Goal: Use online tool/utility: Use online tool/utility

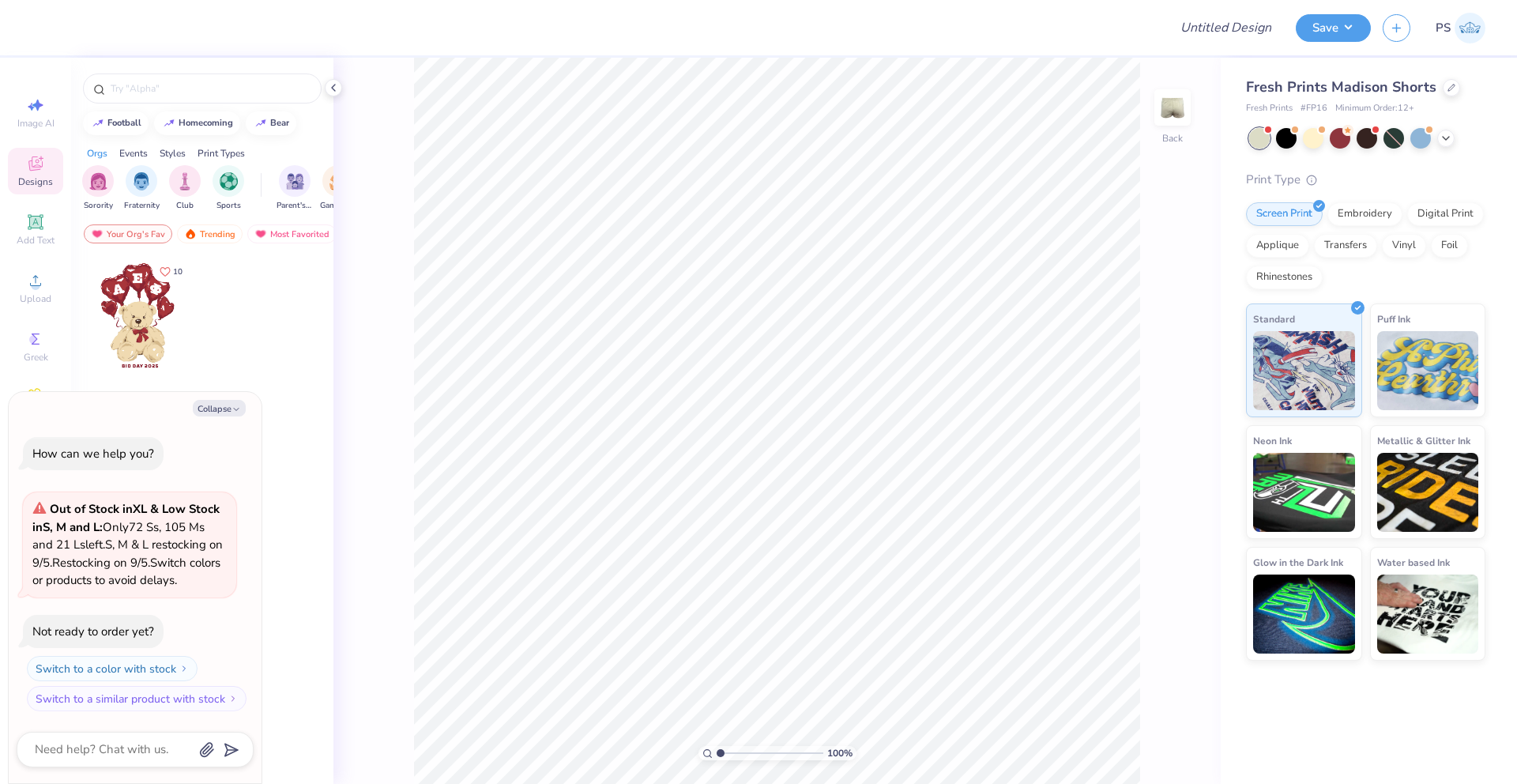
click at [42, 169] on icon at bounding box center [35, 163] width 19 height 19
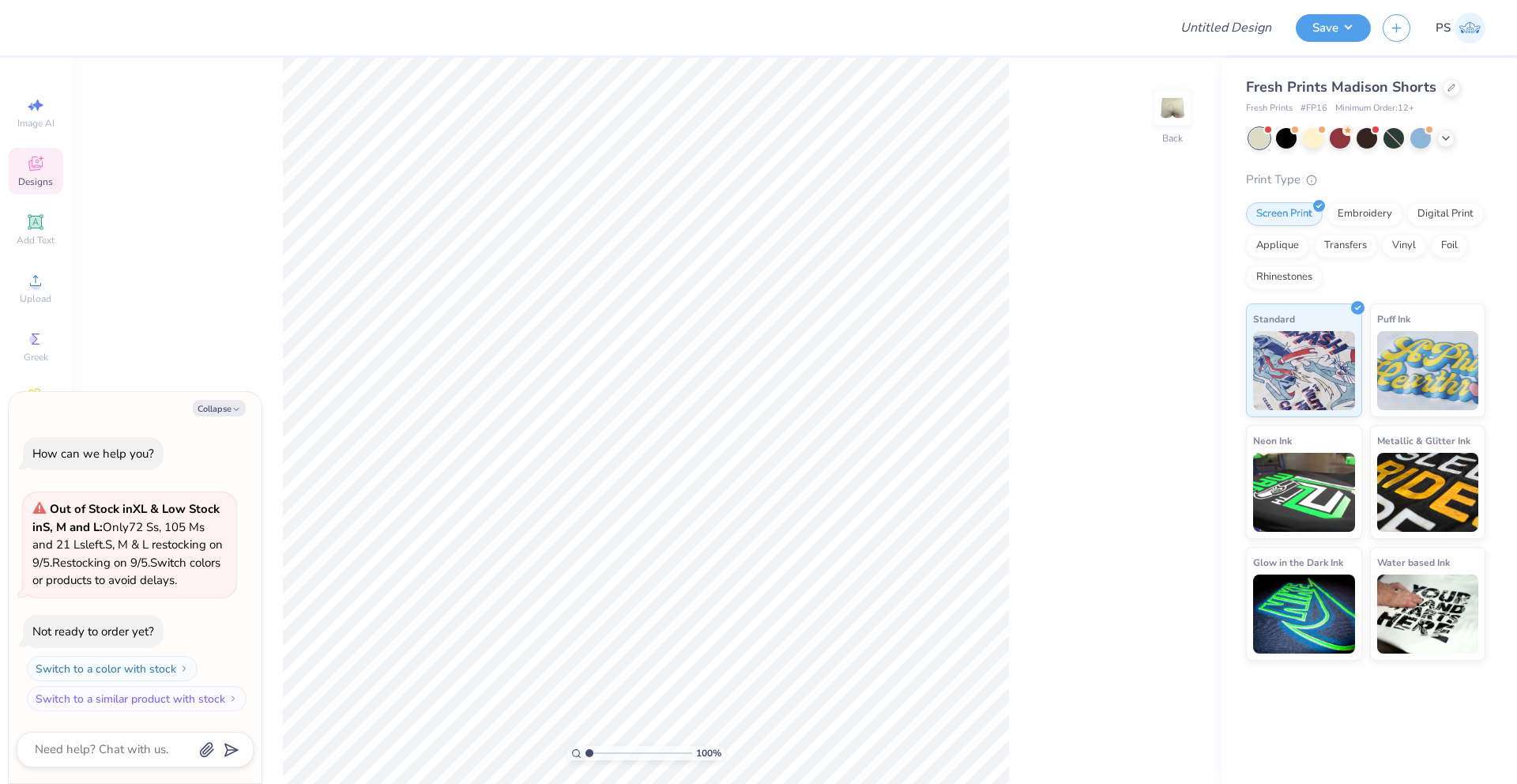
click at [36, 175] on span "Designs" at bounding box center [35, 182] width 35 height 13
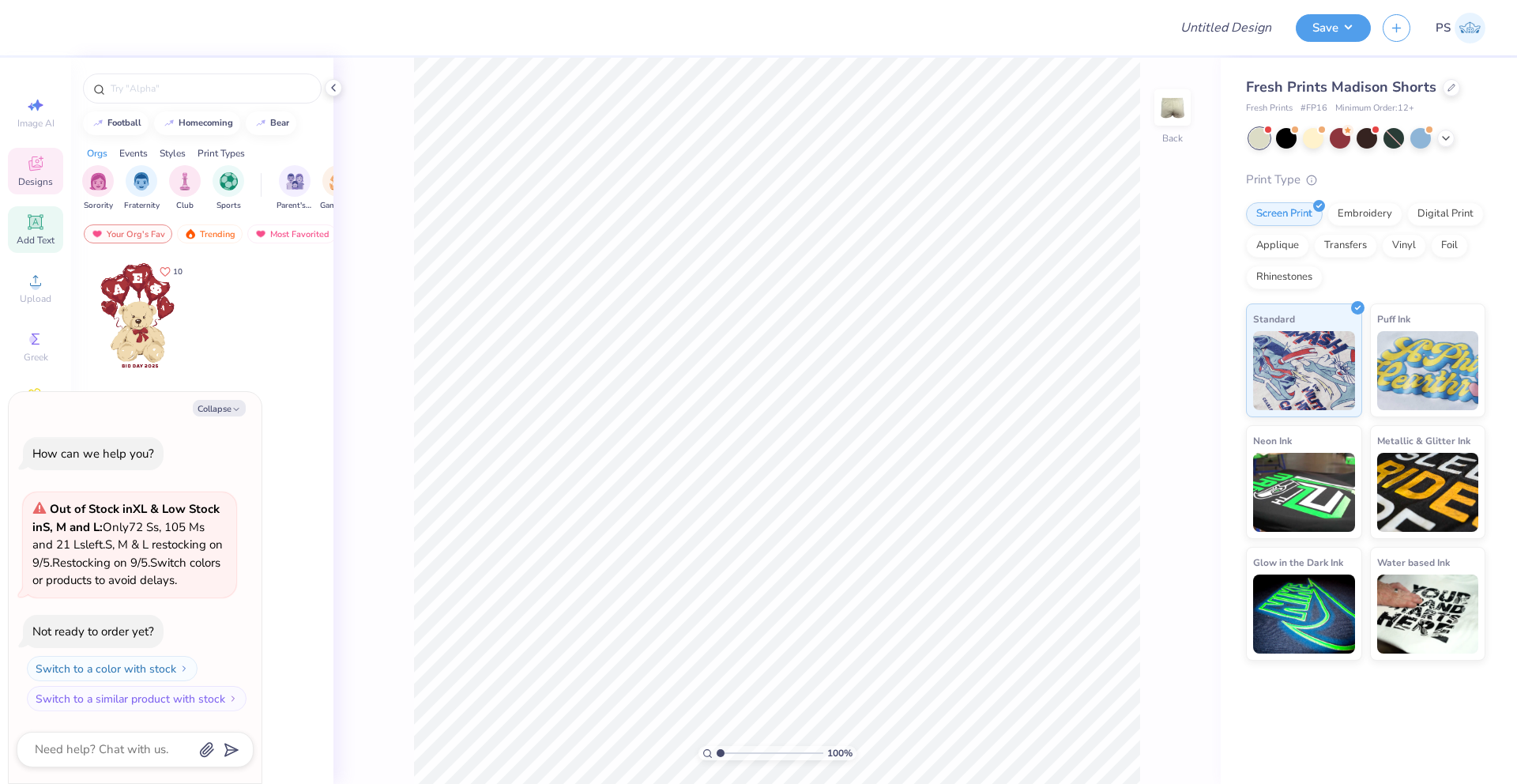
click at [40, 224] on icon at bounding box center [35, 221] width 12 height 12
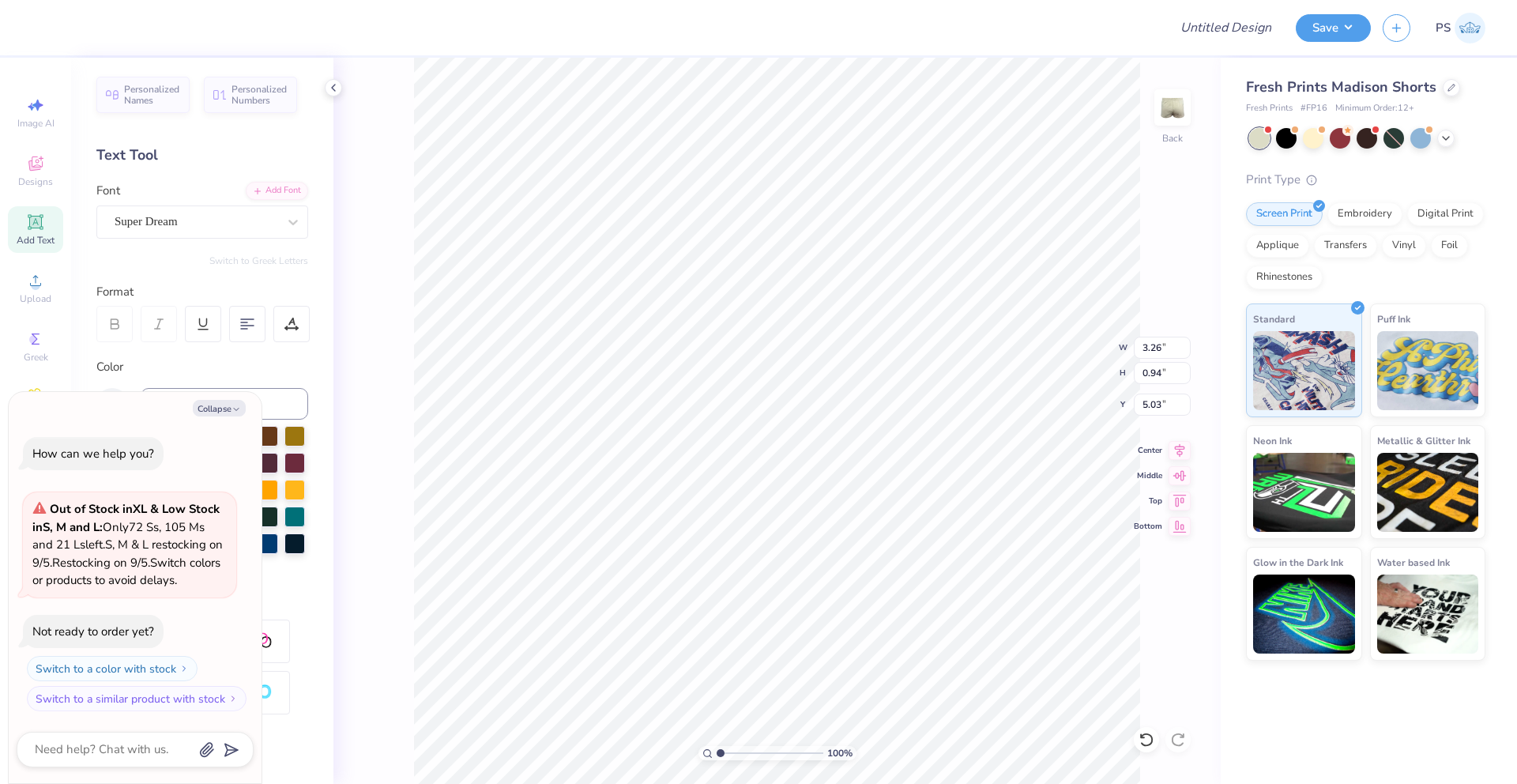
type textarea "x"
type input "3.50"
click at [1453, 92] on div at bounding box center [1451, 85] width 17 height 17
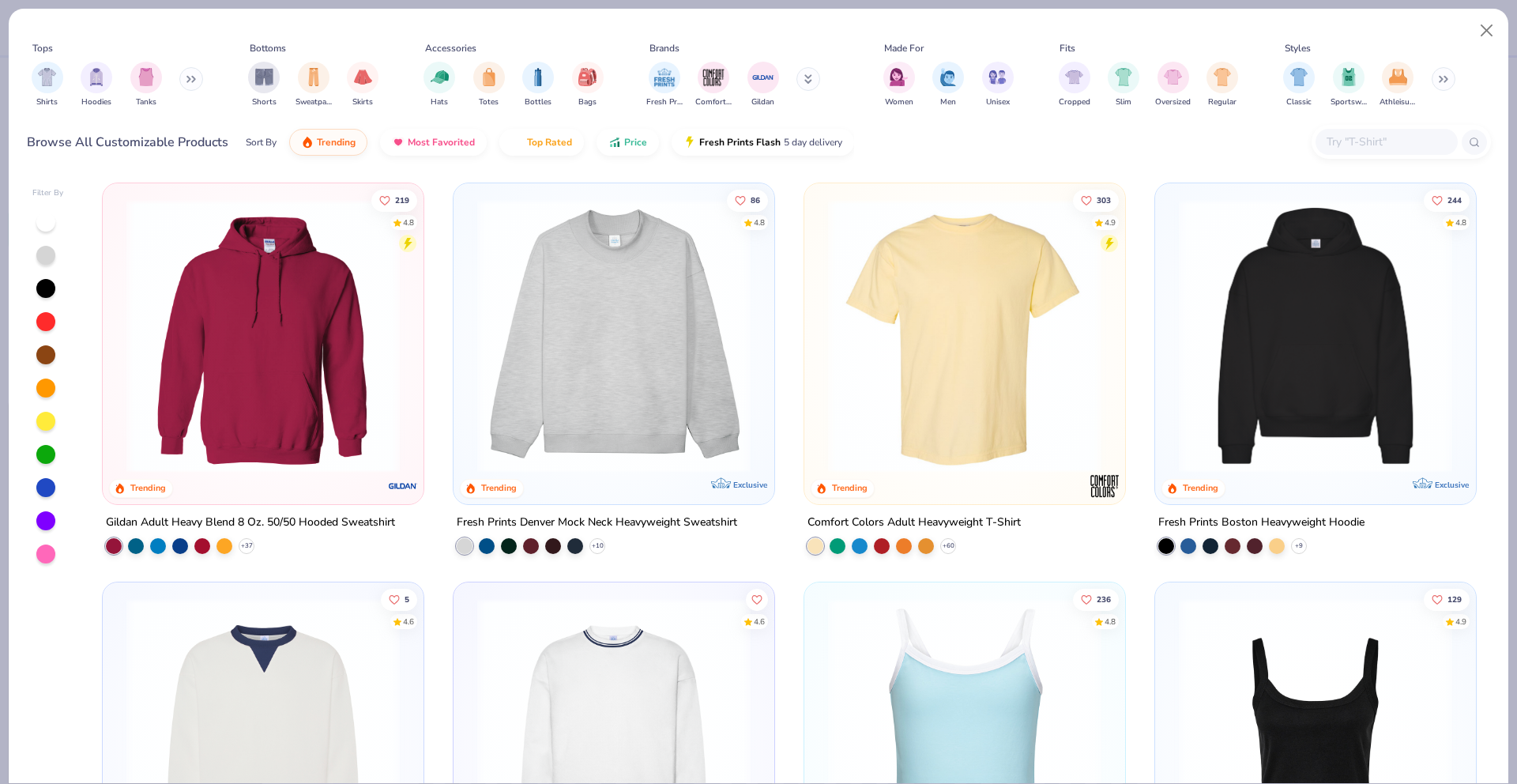
type textarea "x"
click at [1378, 147] on input "text" at bounding box center [1385, 142] width 121 height 18
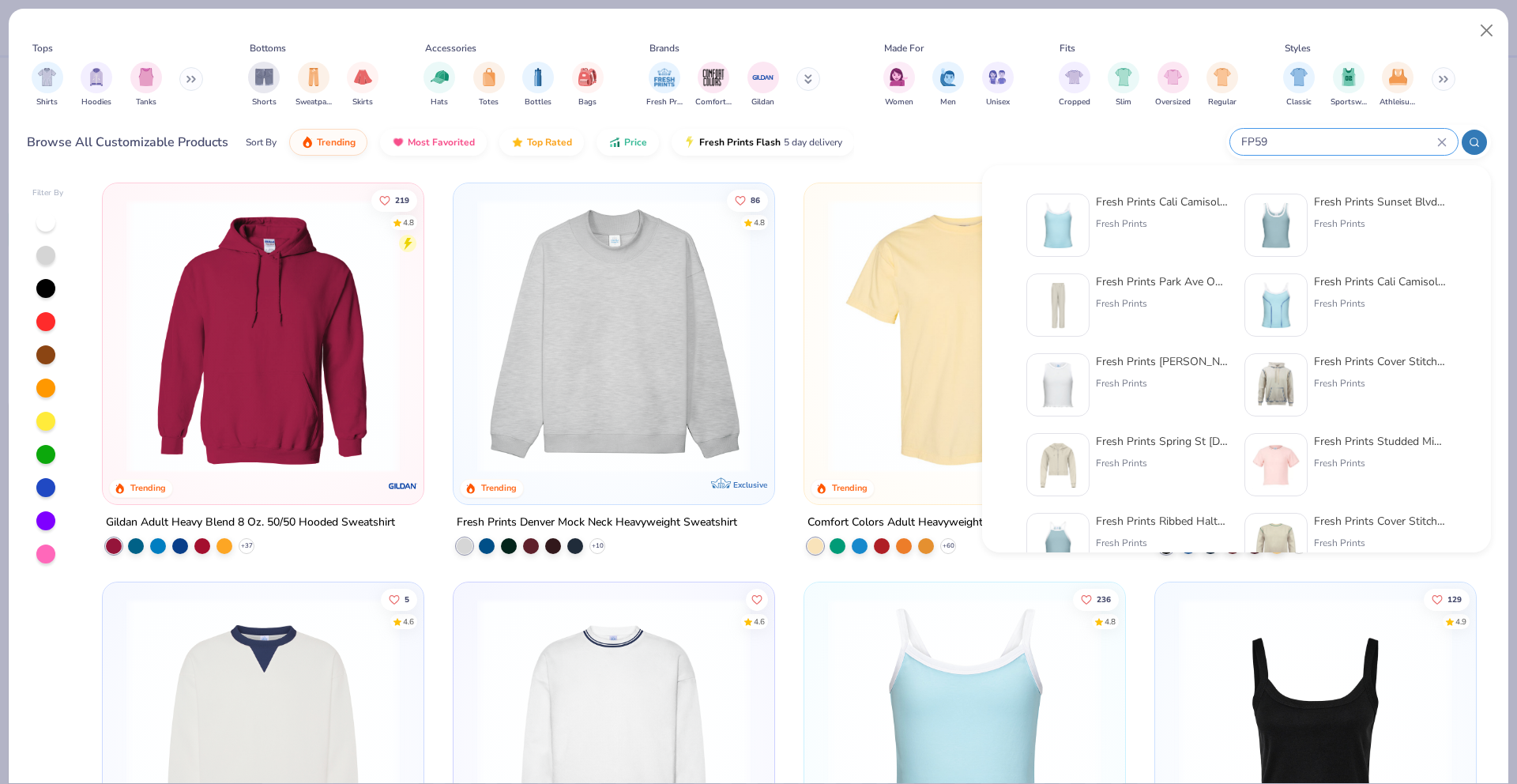
type input "FP59"
click at [1166, 200] on div "Fresh Prints Cali Camisole Top" at bounding box center [1162, 202] width 133 height 16
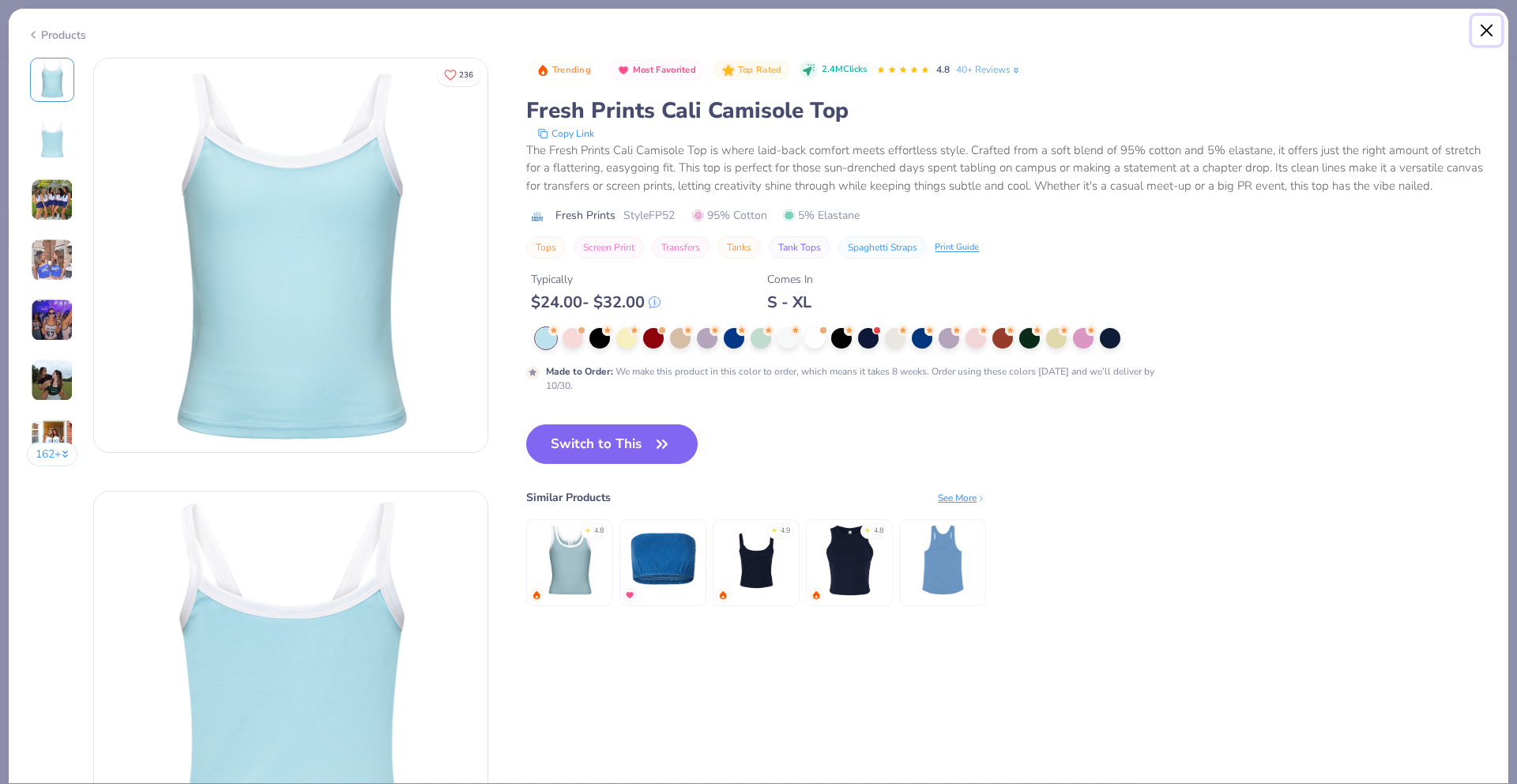
click at [1491, 36] on button "Close" at bounding box center [1487, 30] width 30 height 30
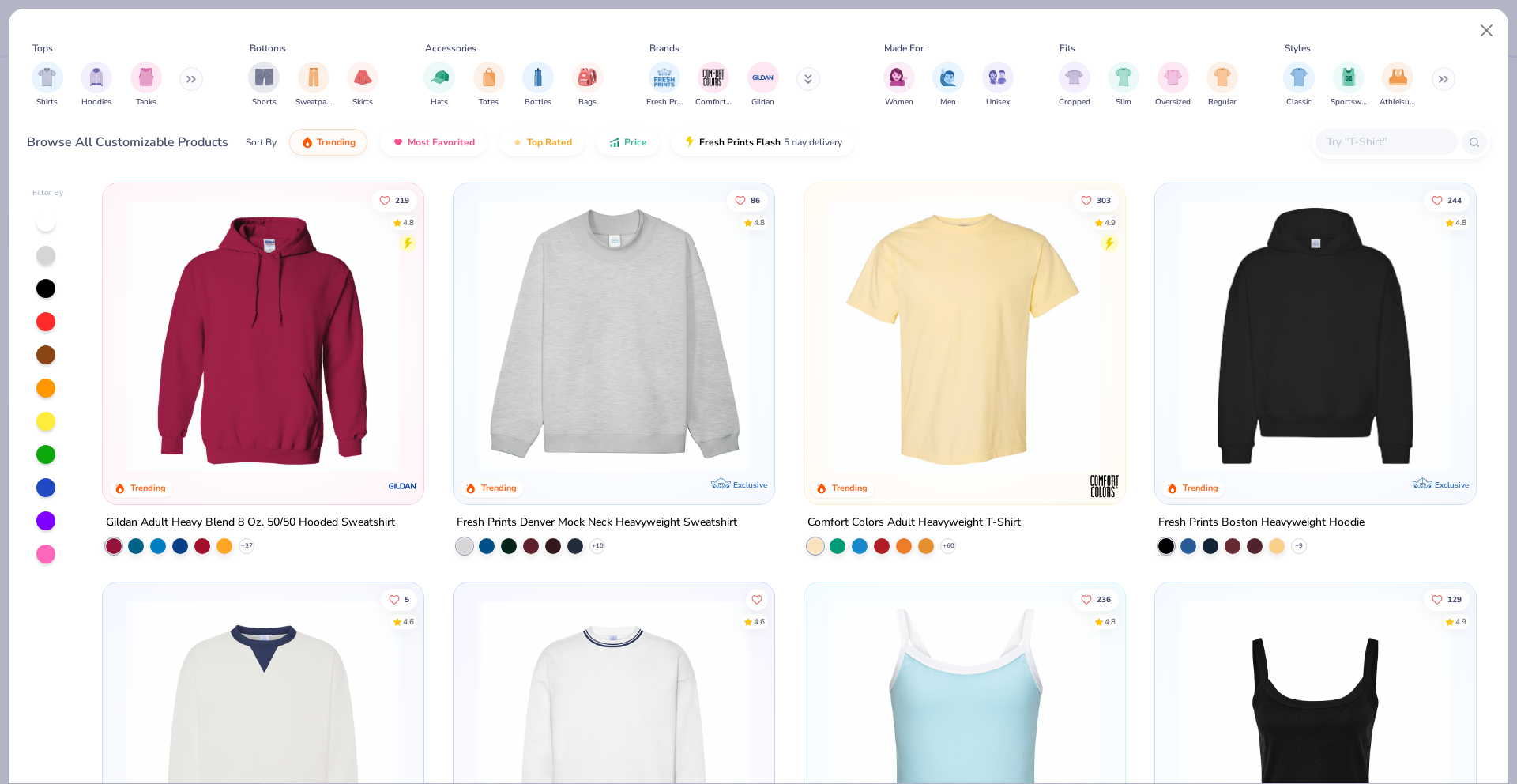
type textarea "x"
